Goal: Transaction & Acquisition: Purchase product/service

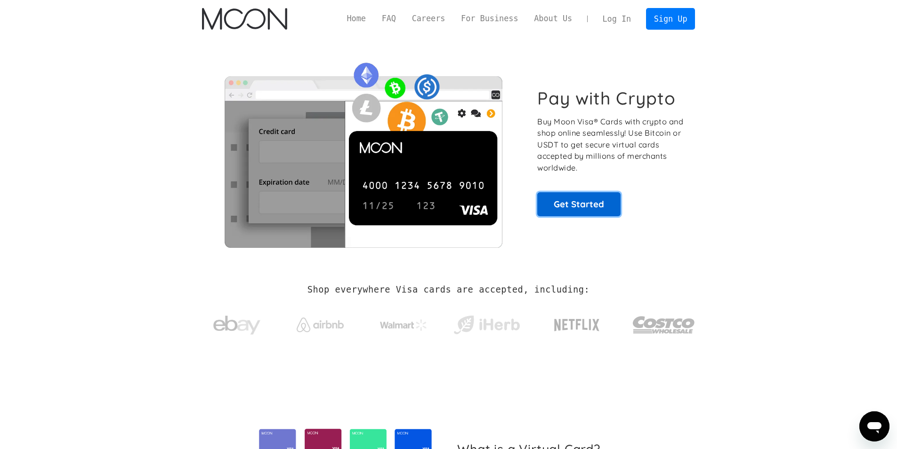
click at [561, 199] on link "Get Started" at bounding box center [578, 204] width 83 height 24
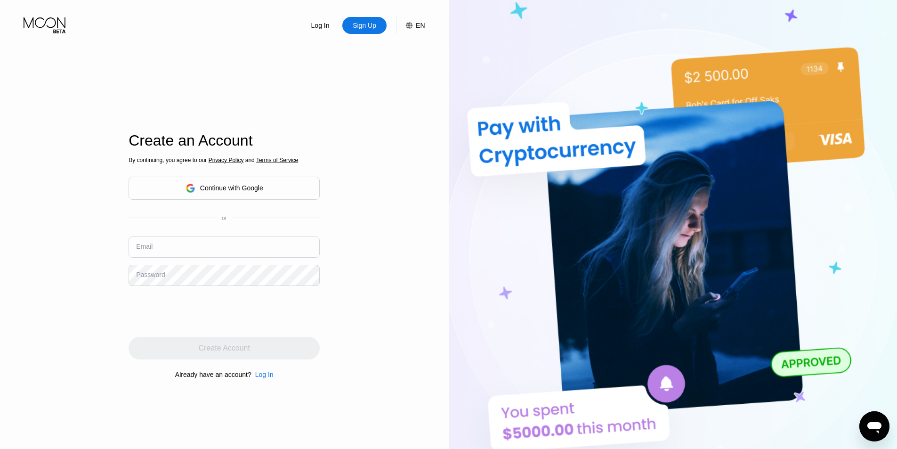
click at [204, 243] on input "text" at bounding box center [224, 246] width 191 height 21
paste input "[EMAIL_ADDRESS][DOMAIN_NAME]"
type input "[EMAIL_ADDRESS][DOMAIN_NAME]"
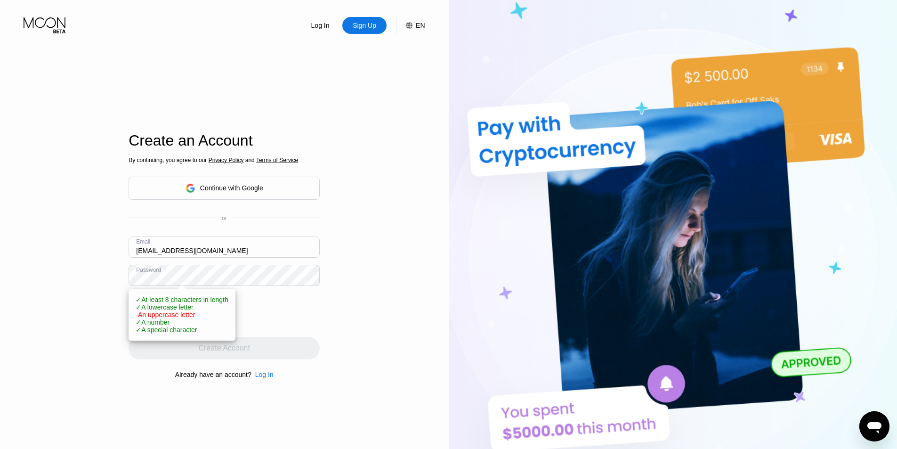
click at [110, 292] on div "Log In Sign Up EN Language English Save Create an Account By continuing, you ag…" at bounding box center [224, 247] width 449 height 494
click at [5, 251] on div "Log In Sign Up EN Language English Save Create an Account By continuing, you ag…" at bounding box center [224, 247] width 449 height 494
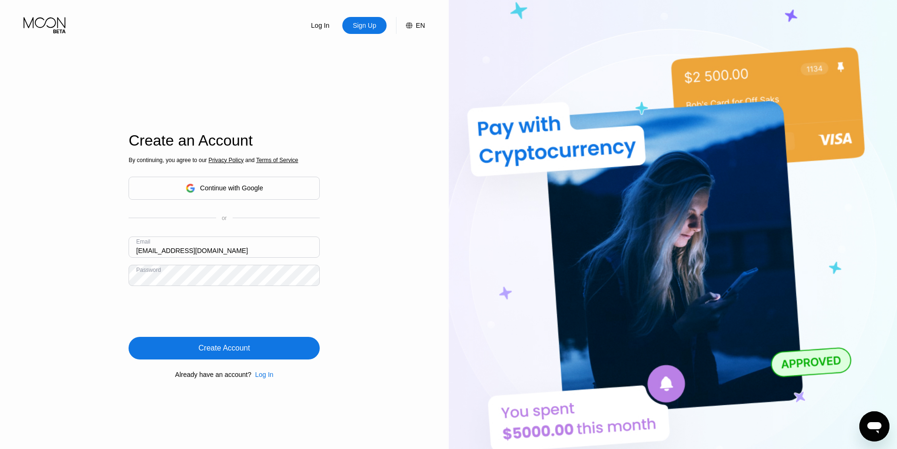
click at [175, 354] on div "Create Account" at bounding box center [224, 348] width 191 height 23
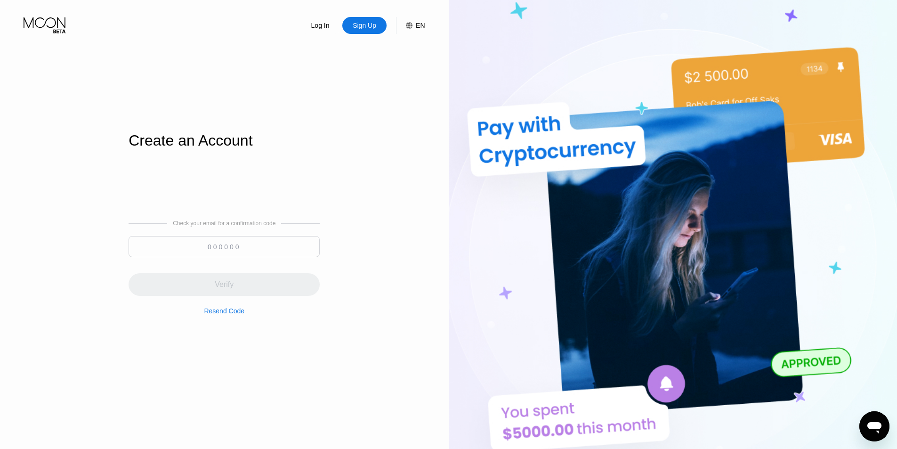
click at [261, 240] on input at bounding box center [224, 246] width 191 height 21
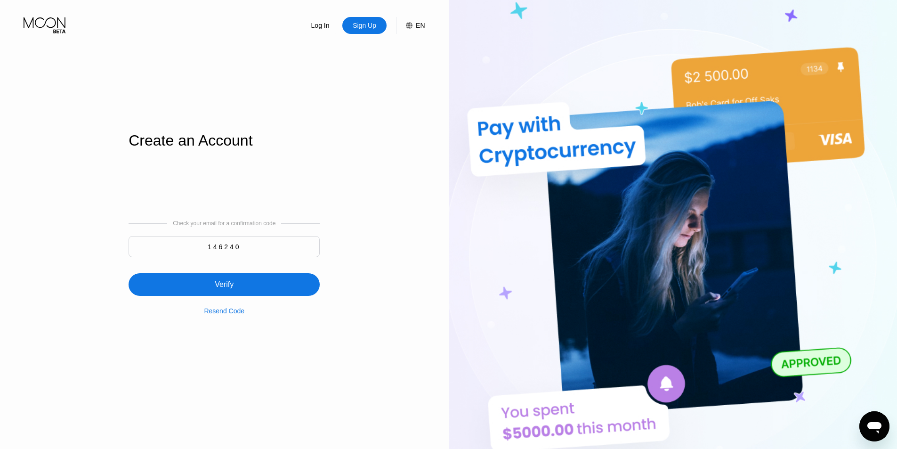
type input "146240"
click at [238, 282] on div "Verify" at bounding box center [224, 284] width 191 height 23
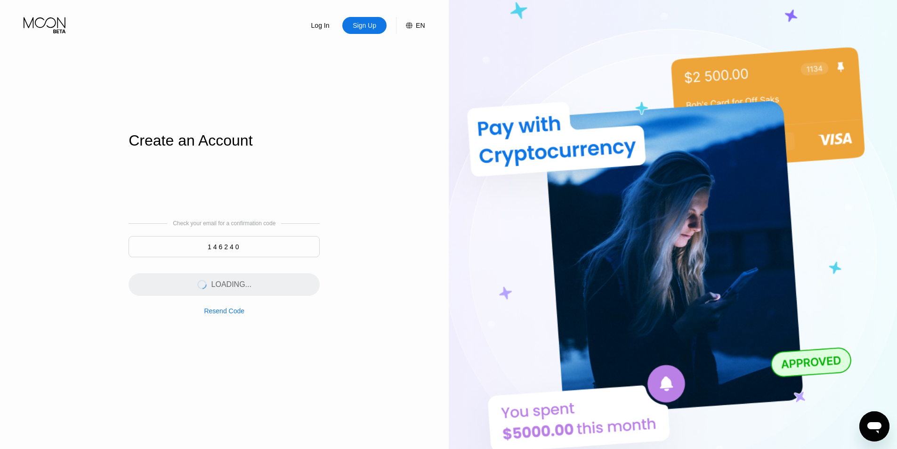
click at [219, 199] on div "Check your email for a confirmation code 146240 LOADING... Resend Code" at bounding box center [224, 267] width 191 height 227
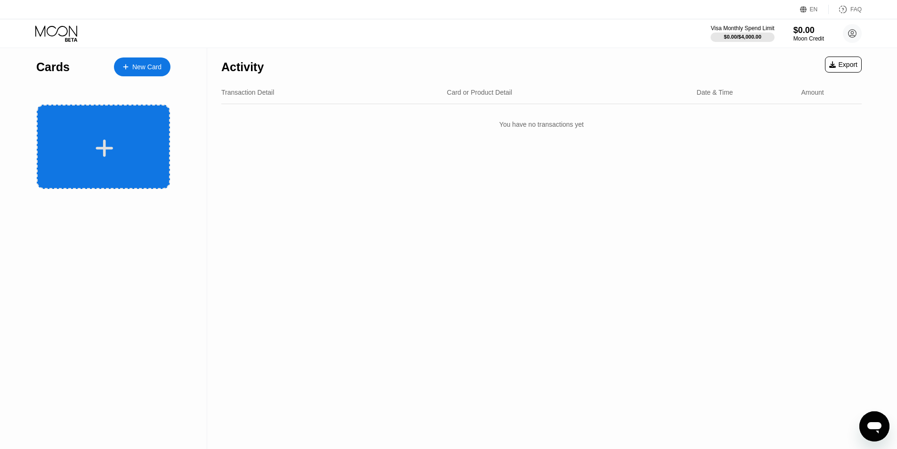
click at [105, 143] on icon at bounding box center [104, 147] width 17 height 17
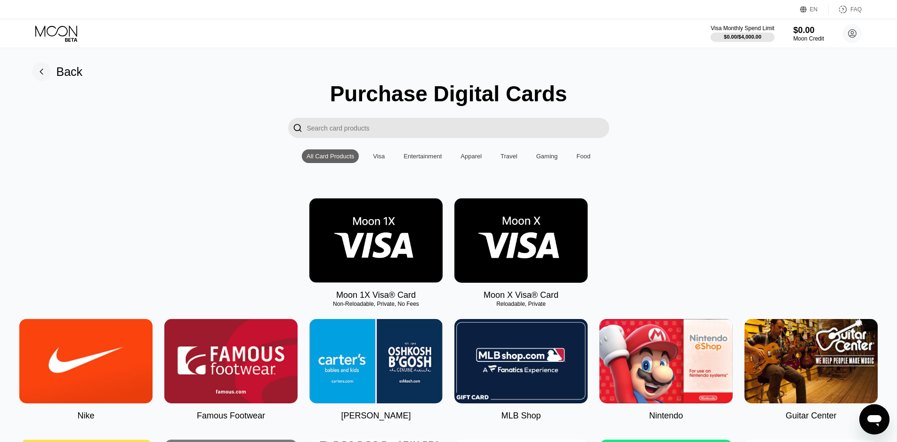
click at [402, 244] on img at bounding box center [375, 240] width 133 height 84
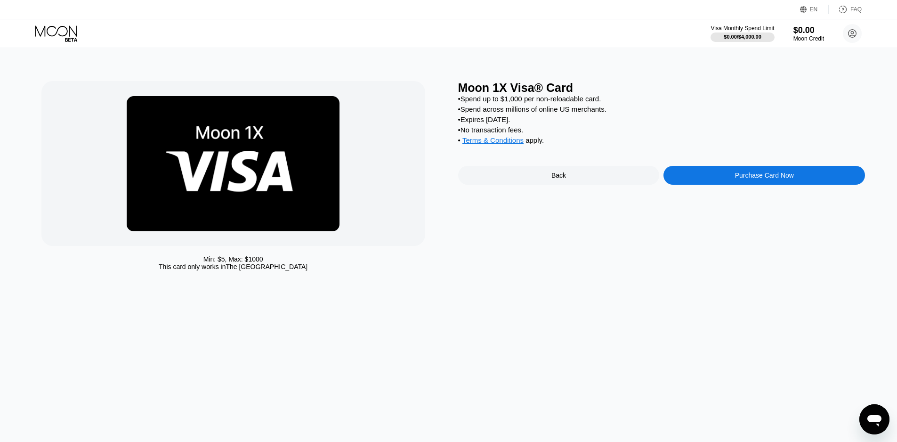
click at [570, 183] on div "Back" at bounding box center [559, 175] width 202 height 19
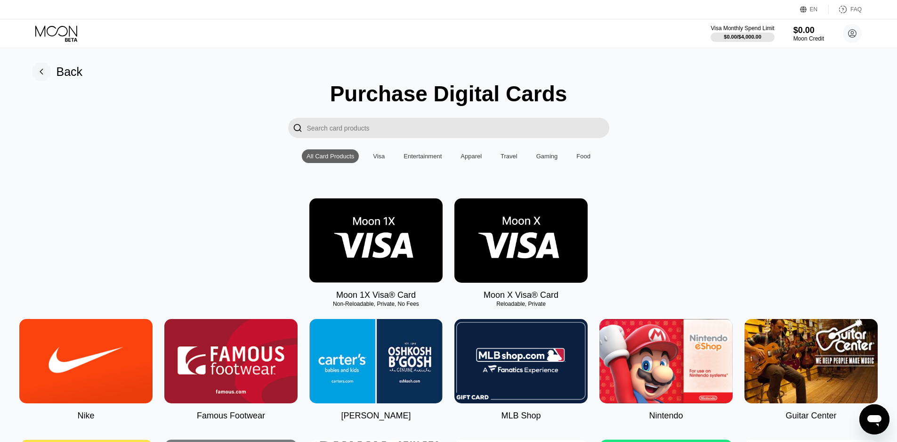
click at [361, 128] on input "Search card products" at bounding box center [458, 128] width 302 height 20
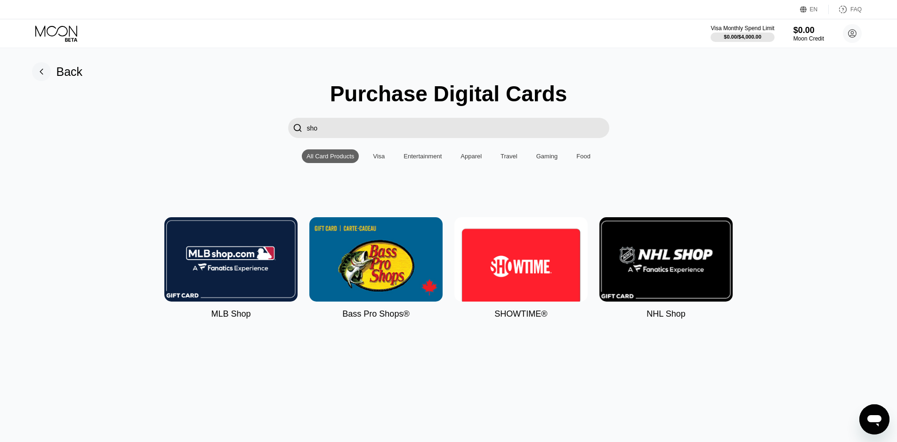
type input "shop"
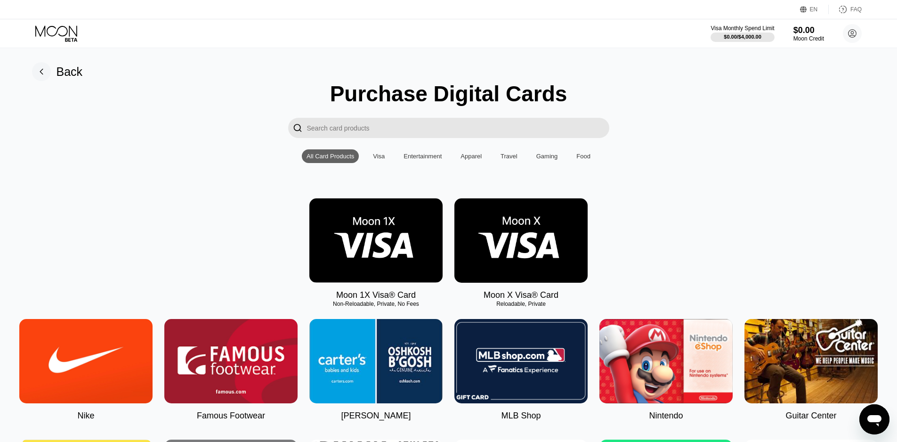
click at [420, 237] on img at bounding box center [375, 240] width 133 height 84
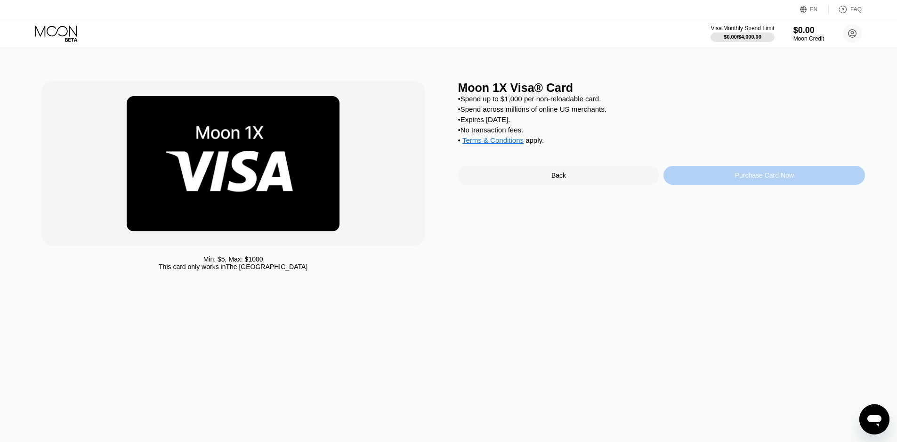
click at [756, 179] on div "Purchase Card Now" at bounding box center [764, 175] width 59 height 8
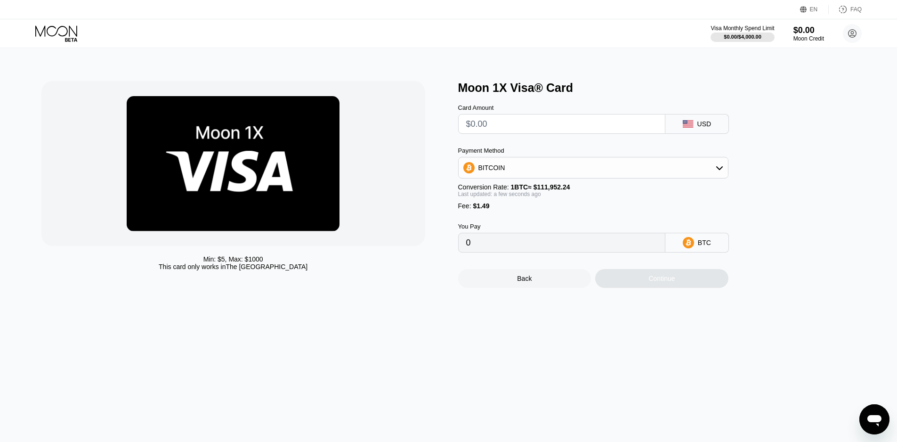
drag, startPoint x: 525, startPoint y: 131, endPoint x: 311, endPoint y: 117, distance: 214.4
click at [316, 117] on div "Min: $ 5 , Max: $ 1000 This card only works in The United States Moon 1X Visa® …" at bounding box center [448, 184] width 815 height 207
type input "$1"
type input "0.00002225"
type input "$2"
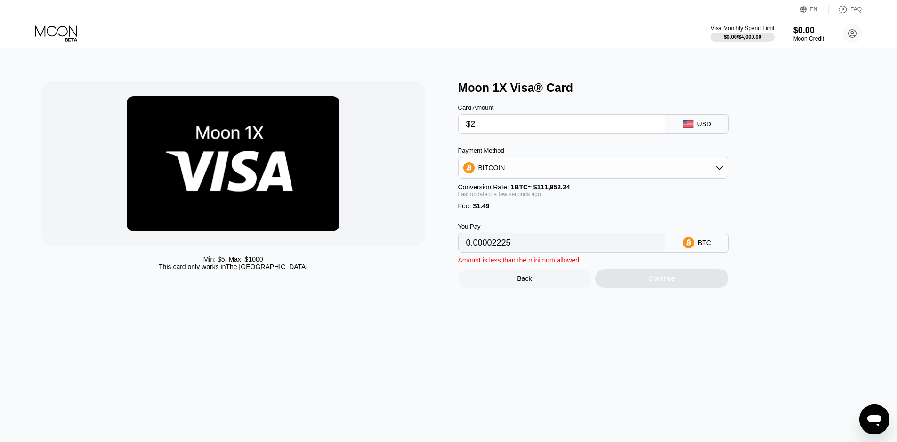
type input "0.00003118"
type input "0"
type input "$3"
type input "0.00004011"
type input "0"
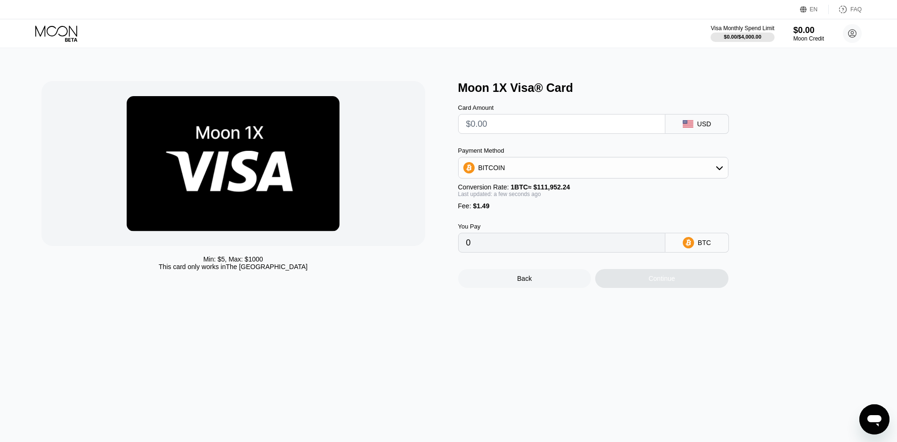
type input "$4"
type input "0.00004904"
type input "0"
type input "$5"
type input "0.00005798"
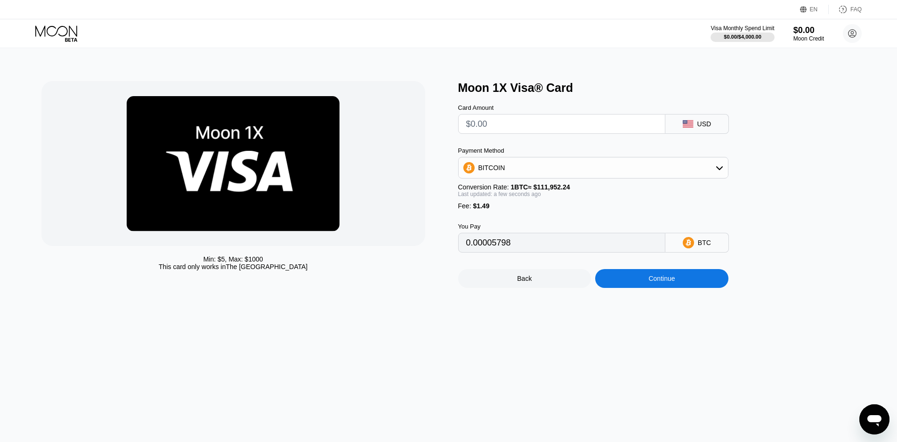
type input "0"
type input "$5"
type input "0.00005798"
type input "$5"
click at [681, 288] on div "Continue" at bounding box center [661, 278] width 133 height 19
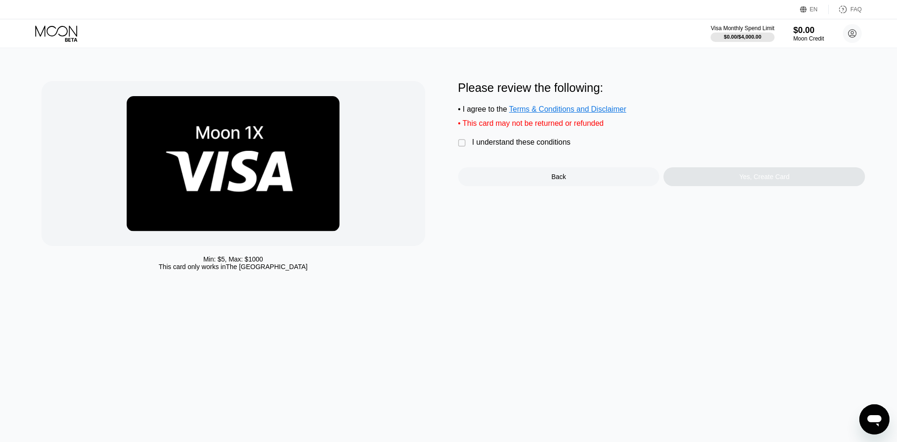
click at [491, 147] on div "I understand these conditions" at bounding box center [521, 142] width 98 height 8
click at [698, 183] on div "Yes, Create Card" at bounding box center [765, 176] width 202 height 19
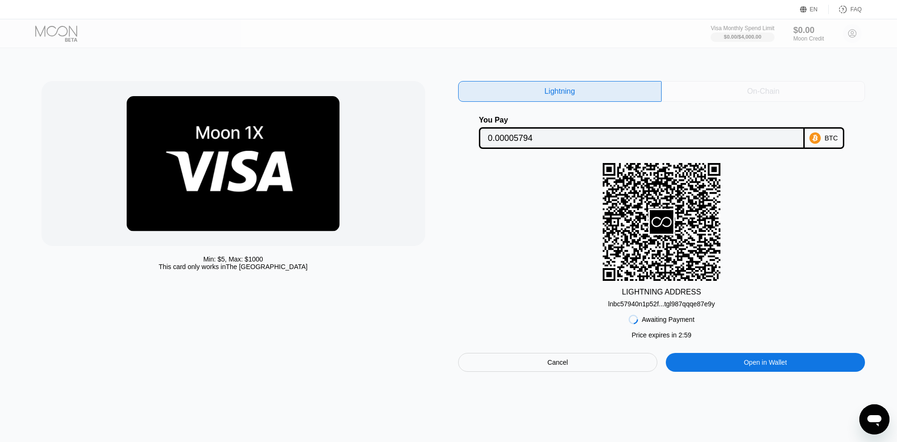
click at [730, 93] on div "On-Chain" at bounding box center [764, 91] width 204 height 21
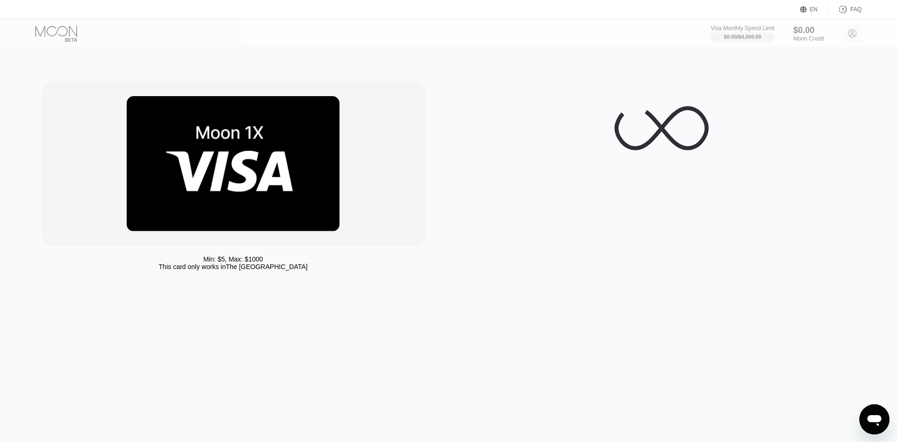
click at [79, 41] on div at bounding box center [64, 33] width 58 height 16
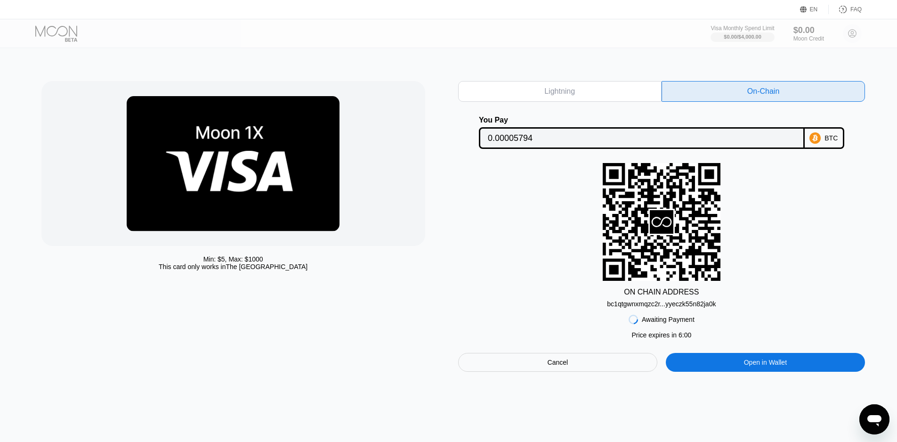
click at [61, 25] on div at bounding box center [64, 33] width 58 height 16
click at [557, 357] on div "Awaiting Payment Price expires in 2 : 56 Price expires in 5 : 59 Cancel Open in…" at bounding box center [661, 340] width 407 height 64
click at [554, 366] on div "Cancel" at bounding box center [558, 362] width 21 height 8
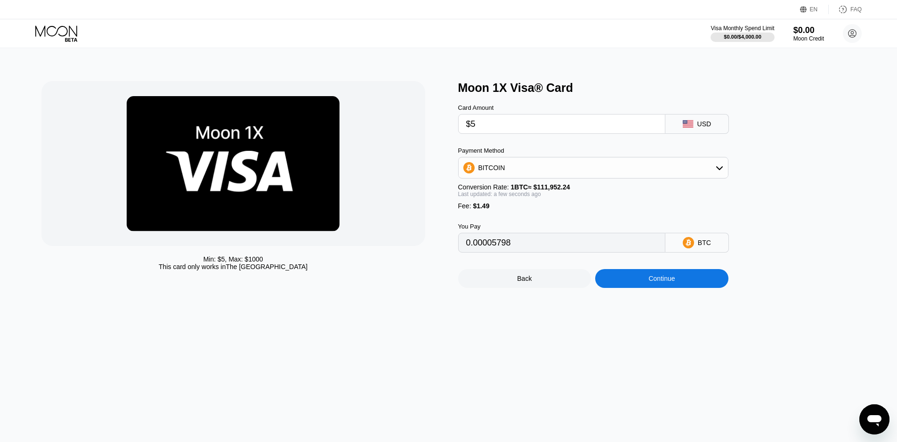
click at [75, 28] on icon at bounding box center [57, 33] width 44 height 16
